Goal: Complete application form

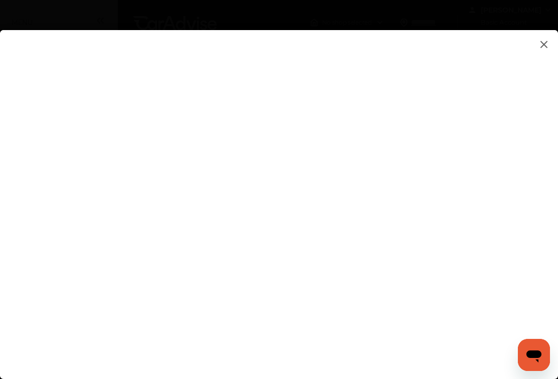
click at [510, 142] on flutter-view at bounding box center [279, 194] width 558 height 329
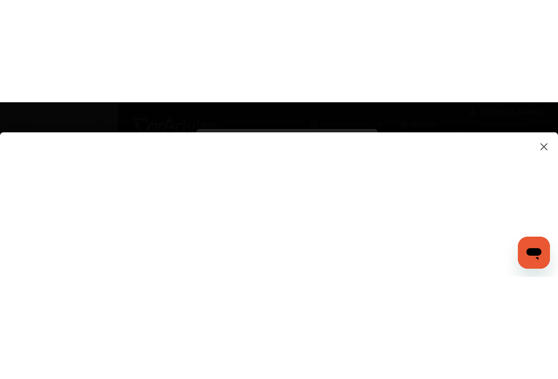
scroll to position [178, 0]
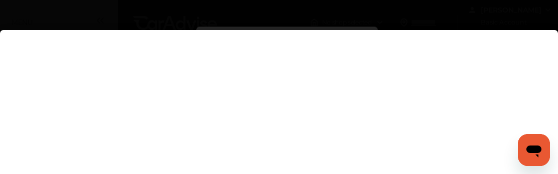
type input "**********"
click at [493, 105] on flutter-view at bounding box center [279, 17] width 558 height 329
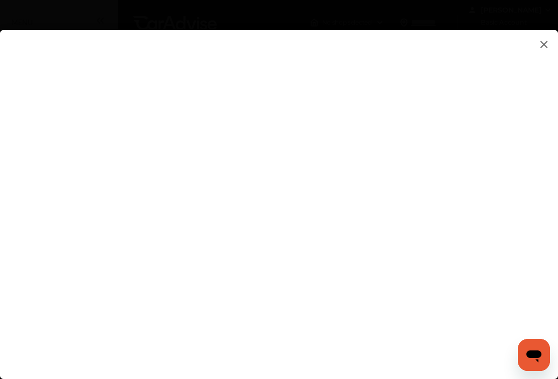
scroll to position [0, 0]
click at [512, 244] on flutter-view at bounding box center [279, 194] width 558 height 329
click at [499, 231] on flutter-view at bounding box center [279, 194] width 558 height 329
click at [515, 233] on flutter-view at bounding box center [279, 194] width 558 height 329
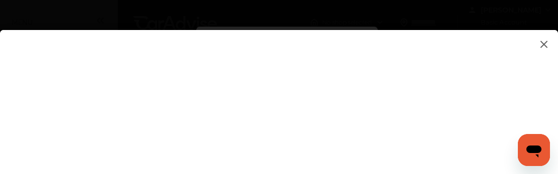
type textarea "**********"
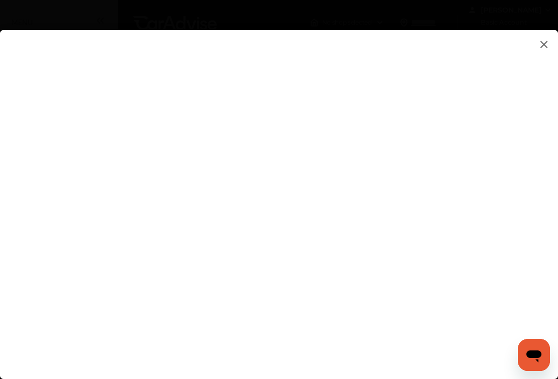
click at [512, 219] on flutter-view at bounding box center [279, 194] width 558 height 329
click at [515, 218] on flutter-view at bounding box center [279, 194] width 558 height 329
click at [400, 166] on flutter-view at bounding box center [279, 194] width 558 height 329
click at [396, 160] on flutter-view at bounding box center [279, 194] width 558 height 329
click at [402, 161] on flutter-view at bounding box center [279, 194] width 558 height 329
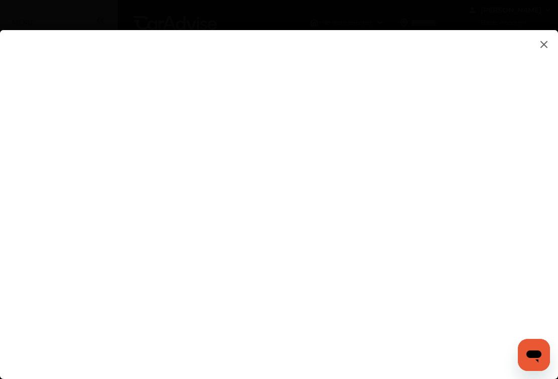
click at [299, 235] on flutter-view at bounding box center [279, 194] width 558 height 329
click at [552, 46] on flutter-view at bounding box center [279, 194] width 558 height 329
click at [543, 42] on img at bounding box center [544, 44] width 12 height 13
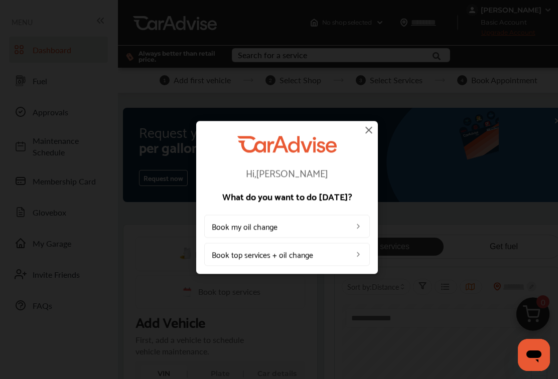
click at [369, 132] on img at bounding box center [369, 130] width 12 height 12
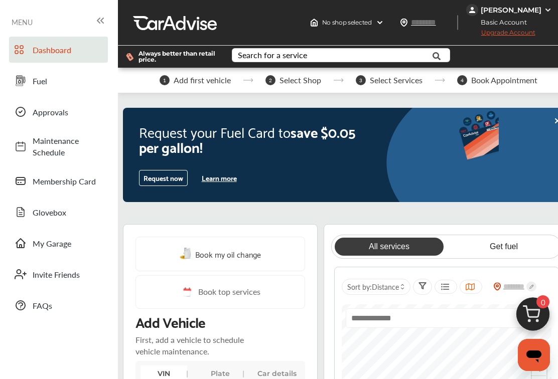
click at [442, 20] on input "text" at bounding box center [433, 22] width 46 height 11
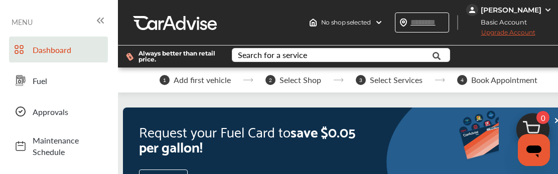
type input "*****"
